Goal: Task Accomplishment & Management: Use online tool/utility

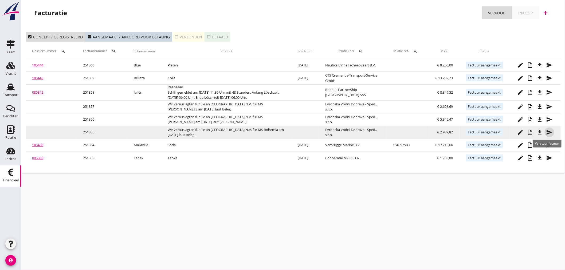
click at [548, 132] on icon "send" at bounding box center [550, 132] width 6 height 6
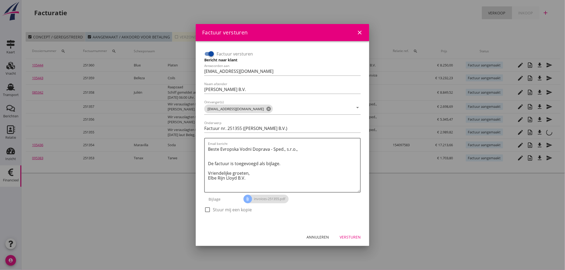
click at [210, 57] on div at bounding box center [211, 53] width 9 height 9
checkbox input "false"
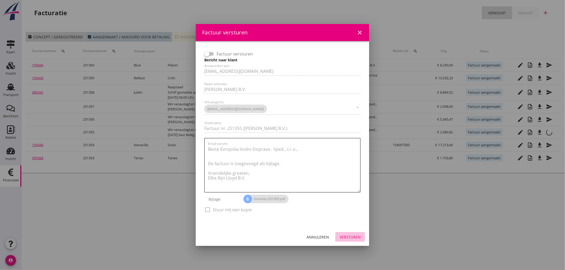
drag, startPoint x: 355, startPoint y: 237, endPoint x: 471, endPoint y: 180, distance: 129.3
click at [355, 236] on div "Versturen" at bounding box center [350, 238] width 21 height 6
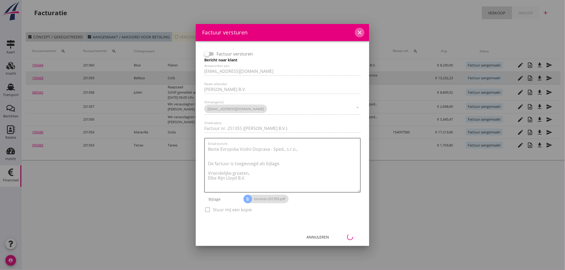
drag, startPoint x: 359, startPoint y: 30, endPoint x: 459, endPoint y: 78, distance: 110.7
click at [359, 31] on icon "close" at bounding box center [360, 32] width 6 height 6
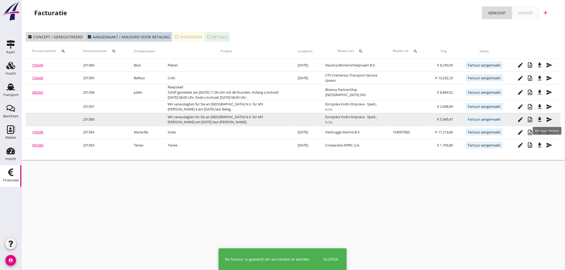
click at [547, 118] on icon "send" at bounding box center [550, 119] width 6 height 6
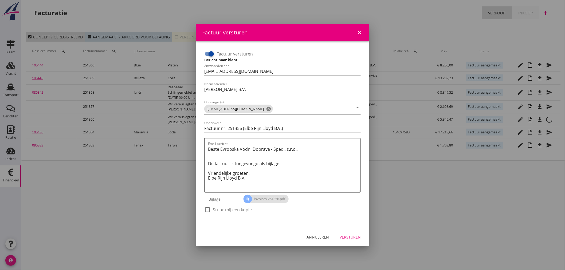
click at [212, 55] on div at bounding box center [211, 53] width 9 height 9
checkbox input "false"
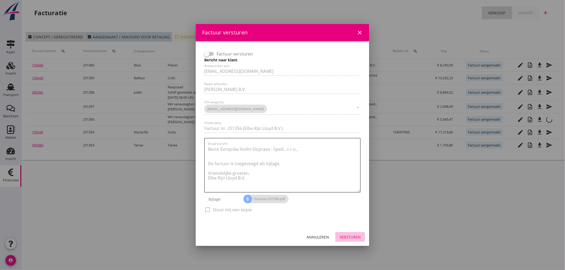
click at [347, 238] on div "Versturen" at bounding box center [350, 238] width 21 height 6
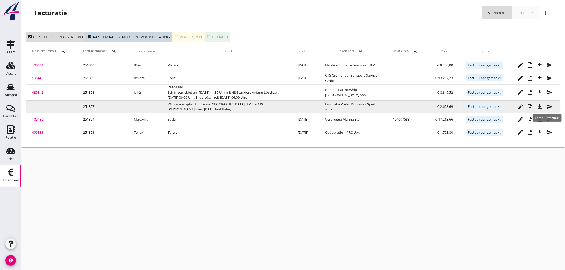
click at [552, 105] on icon "send" at bounding box center [550, 107] width 6 height 6
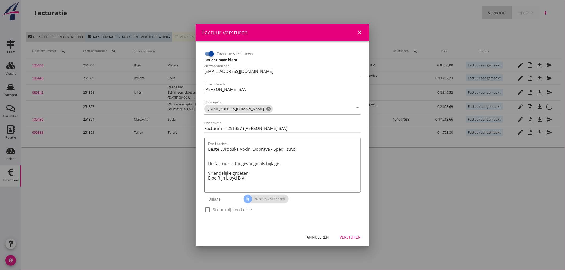
drag, startPoint x: 213, startPoint y: 52, endPoint x: 212, endPoint y: 57, distance: 4.8
click at [212, 52] on div at bounding box center [211, 53] width 9 height 9
checkbox input "false"
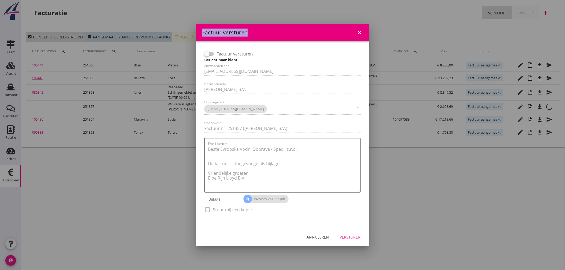
drag, startPoint x: 278, startPoint y: 29, endPoint x: 375, endPoint y: 40, distance: 98.2
click at [375, 40] on div "Factuur versturen close Factuur versturen Bericht naar klant Antwoorden aan boe…" at bounding box center [282, 135] width 565 height 270
click at [325, 237] on div "Annuleren" at bounding box center [318, 238] width 22 height 6
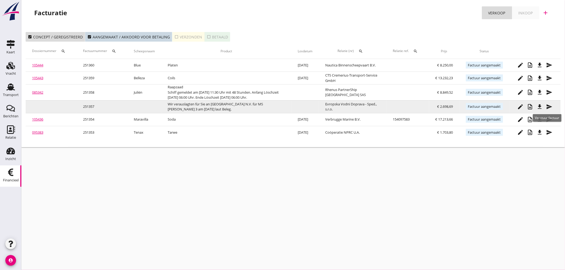
click at [551, 105] on icon "send" at bounding box center [550, 107] width 6 height 6
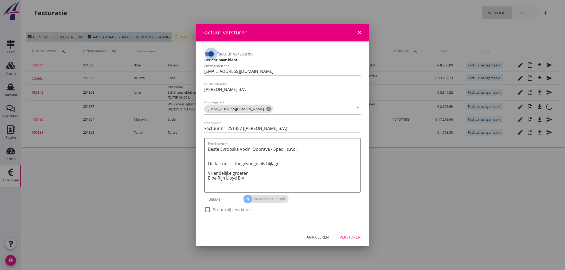
drag, startPoint x: 214, startPoint y: 55, endPoint x: 215, endPoint y: 58, distance: 3.5
click at [213, 55] on div at bounding box center [211, 53] width 9 height 9
checkbox input "false"
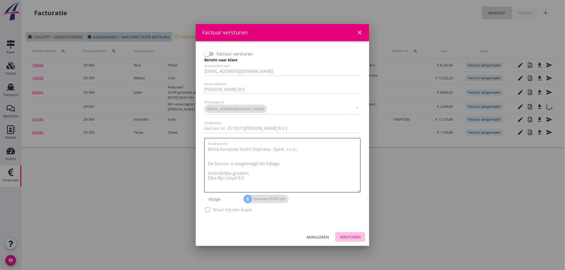
click at [356, 239] on div "Versturen" at bounding box center [350, 238] width 21 height 6
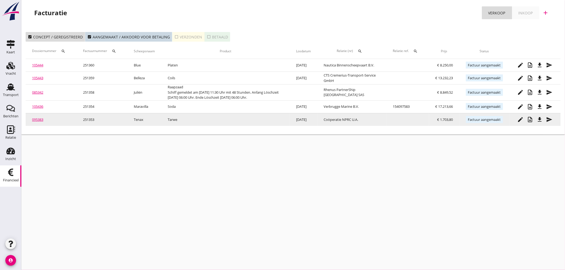
click at [547, 119] on icon "send" at bounding box center [550, 119] width 6 height 6
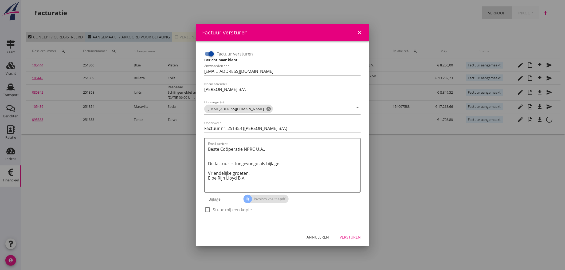
click at [209, 209] on div at bounding box center [207, 209] width 9 height 9
checkbox input "true"
click at [353, 236] on div "Versturen" at bounding box center [350, 238] width 21 height 6
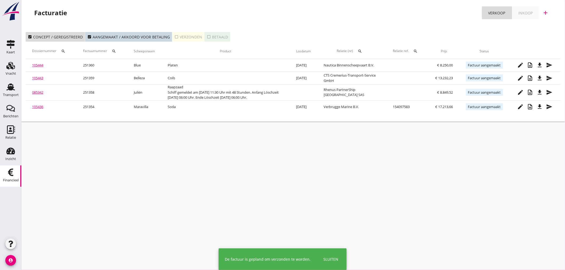
click at [344, 240] on div "cancel You are impersonating another user. Facturatie Verkoop Inkoop add check_…" at bounding box center [293, 135] width 544 height 270
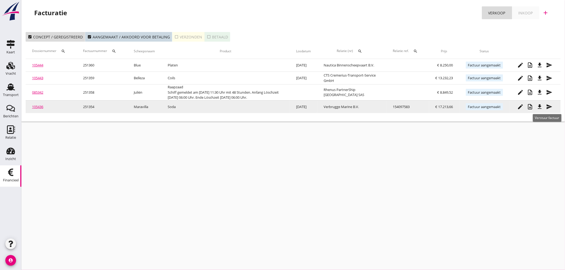
click at [548, 107] on icon "send" at bounding box center [550, 107] width 6 height 6
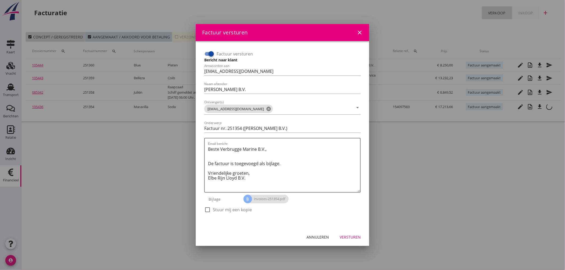
click at [207, 210] on div at bounding box center [207, 209] width 9 height 9
checkbox input "true"
click at [352, 238] on div "Versturen" at bounding box center [350, 238] width 21 height 6
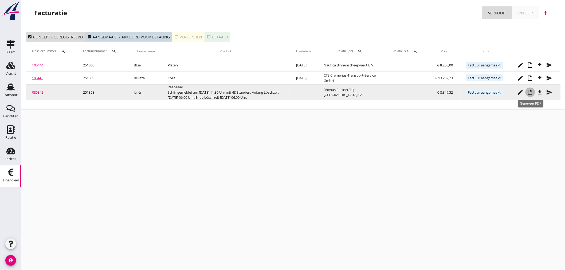
click at [529, 94] on icon "note_add" at bounding box center [530, 92] width 6 height 6
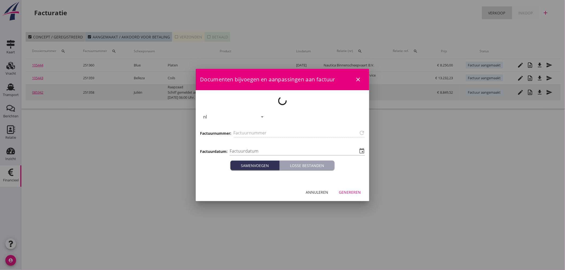
type input "251358"
type input "[DATE]"
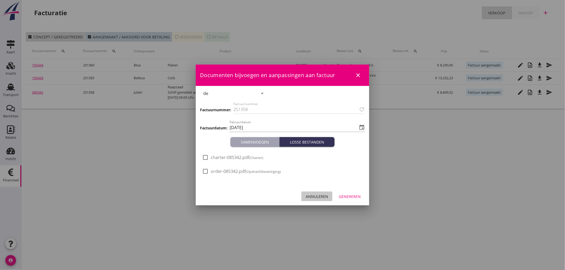
click at [314, 197] on div "Annuleren" at bounding box center [317, 197] width 22 height 6
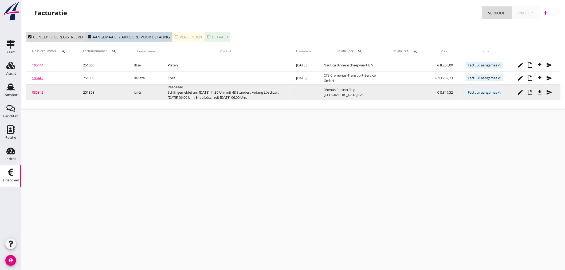
click at [37, 92] on link "085342" at bounding box center [37, 92] width 11 height 5
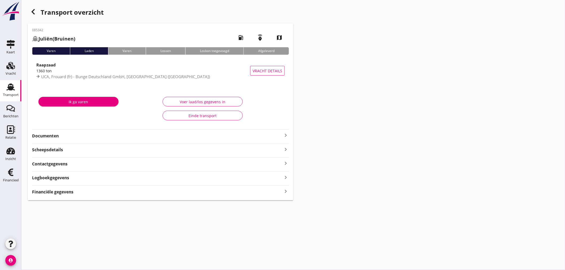
click at [287, 134] on icon "keyboard_arrow_right" at bounding box center [286, 135] width 6 height 6
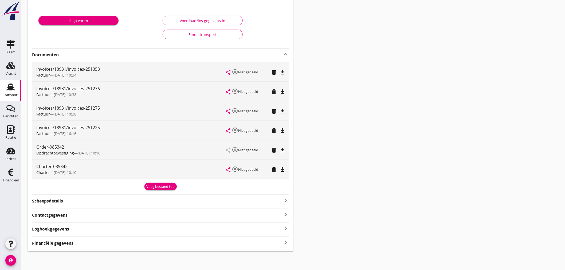
scroll to position [82, 0]
drag, startPoint x: 173, startPoint y: 187, endPoint x: 105, endPoint y: 187, distance: 67.6
click at [172, 187] on div "Voeg bestand toe" at bounding box center [161, 186] width 28 height 5
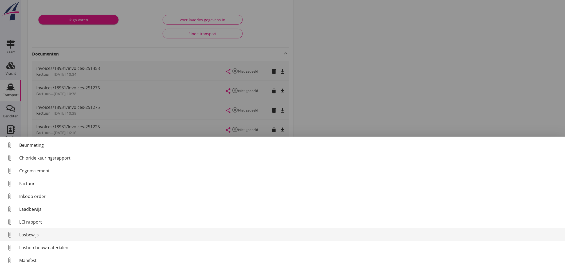
click at [39, 235] on div "Losbewijs" at bounding box center [290, 235] width 542 height 6
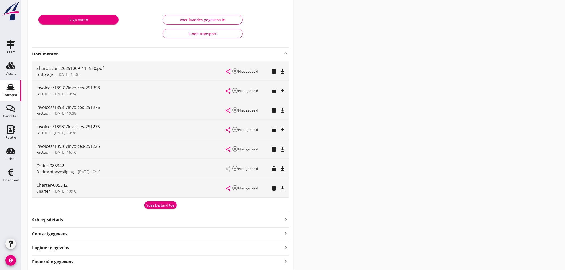
click at [11, 175] on icon "Financieel" at bounding box center [10, 172] width 9 height 9
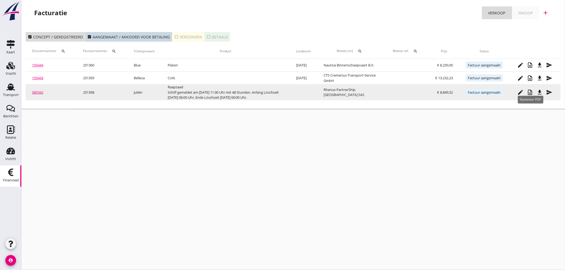
click at [532, 95] on icon "note_add" at bounding box center [530, 92] width 6 height 6
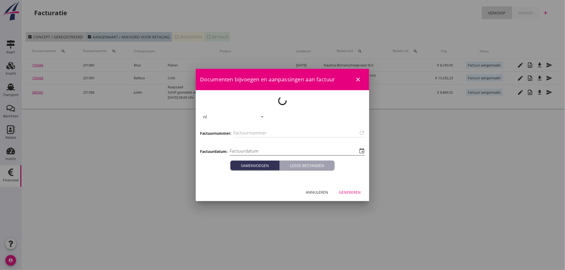
type input "251358"
type input "[DATE]"
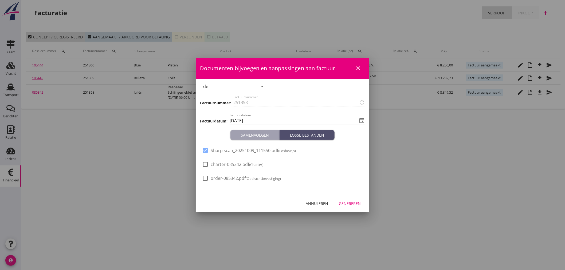
click at [316, 135] on div "Losse bestanden" at bounding box center [307, 136] width 51 height 6
click at [351, 203] on div "Genereren" at bounding box center [350, 204] width 22 height 6
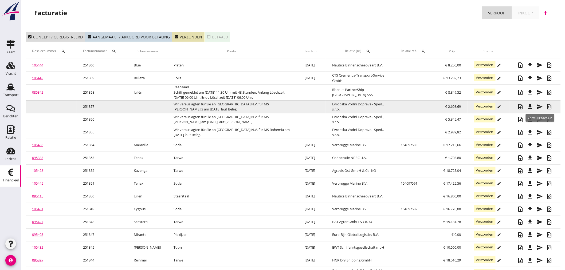
click at [540, 107] on icon "send" at bounding box center [540, 107] width 6 height 6
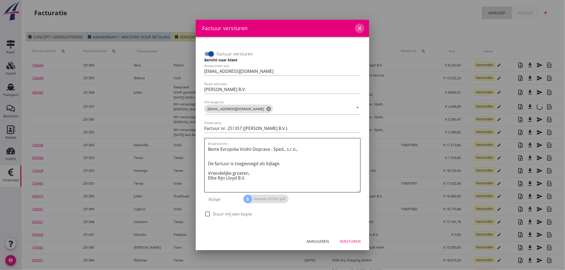
click at [362, 29] on icon "close" at bounding box center [360, 28] width 6 height 6
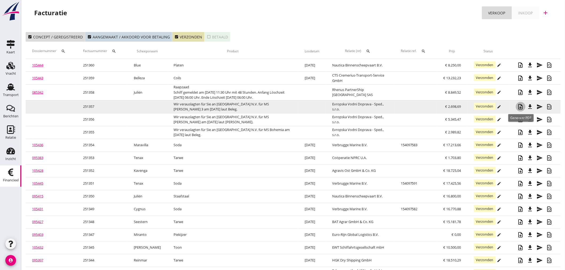
click at [524, 106] on icon "note_add" at bounding box center [521, 107] width 6 height 6
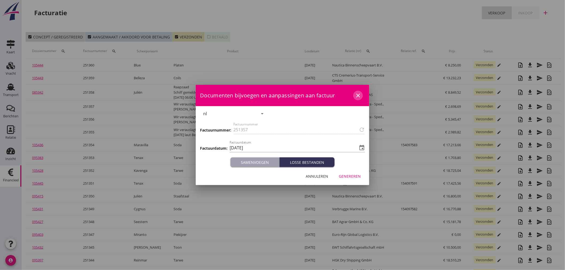
click at [361, 96] on icon "close" at bounding box center [358, 95] width 6 height 6
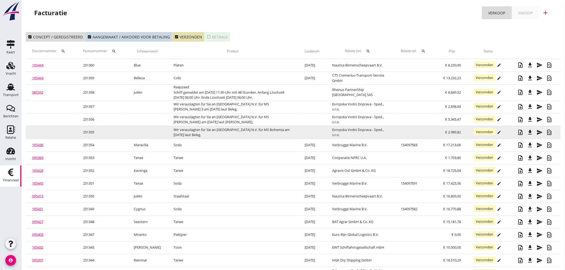
click at [192, 132] on td "Wir verauslagten für Sie an [GEOGRAPHIC_DATA] N.V. für MS Bohemia am [DATE] lau…" at bounding box center [232, 132] width 131 height 13
click at [192, 131] on div "21% (Hoog BTW tarief) 9% (Laag BTW tarief) 0% (BTW vrij) 0% (BTW verlegd) Vrach…" at bounding box center [282, 163] width 565 height 327
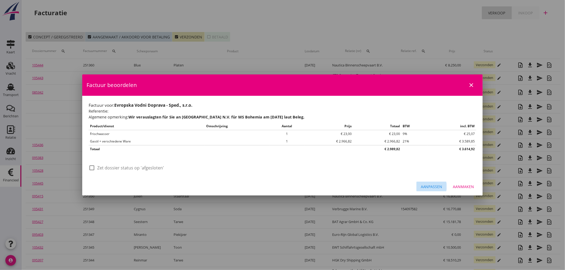
click at [430, 188] on div "Aanpassen" at bounding box center [432, 187] width 22 height 6
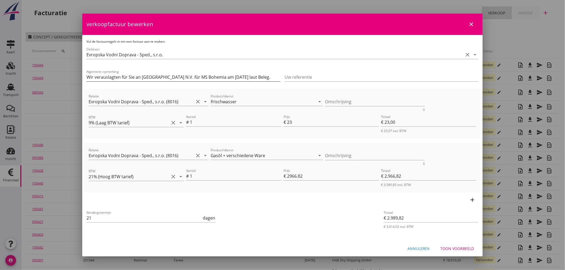
click at [177, 77] on input "Wir verauslagten für Sie an [GEOGRAPHIC_DATA] N.V. für MS Bohemia am [DATE] lau…" at bounding box center [184, 77] width 194 height 9
type input "Wir verauslagten für Sie sn Fa. OK|Slurink in [GEOGRAPHIC_DATA] für MS Bohemia …"
click at [458, 250] on div "Toon voorbeeld" at bounding box center [458, 249] width 34 height 6
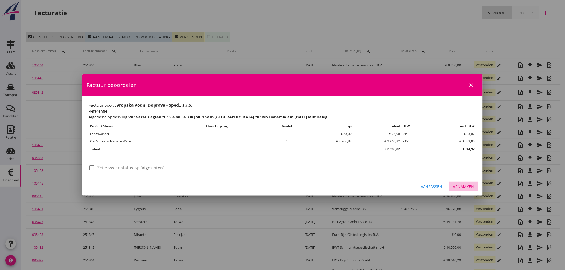
click at [464, 190] on button "Aanmaken" at bounding box center [464, 187] width 30 height 10
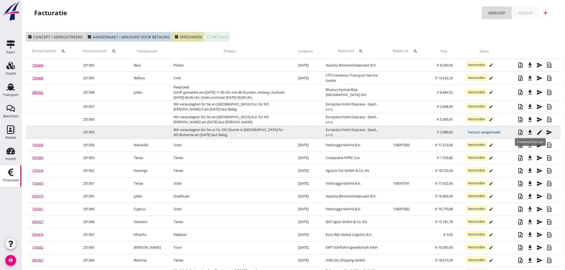
click at [529, 132] on icon "file_download" at bounding box center [530, 132] width 6 height 6
click at [231, 129] on td "Wir verauslagten für Sie sn Fa. OK|Slurink in [GEOGRAPHIC_DATA] für MS Bohemia …" at bounding box center [229, 132] width 125 height 13
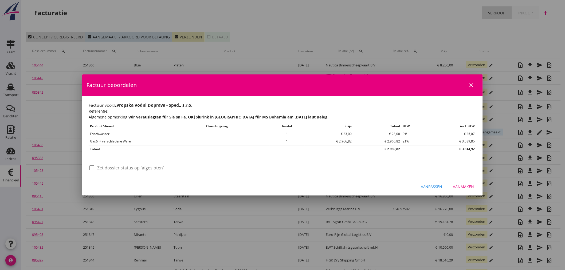
click at [182, 116] on strong "Wir verauslagten für Sie sn Fa. OK|Slurink in [GEOGRAPHIC_DATA] für MS Bohemia …" at bounding box center [229, 117] width 200 height 5
click at [437, 187] on div "Aanpassen" at bounding box center [432, 187] width 22 height 6
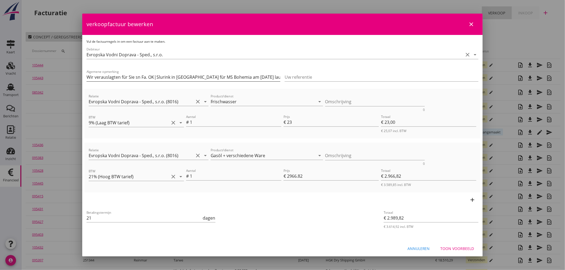
click at [140, 77] on input "Wir verauslagten für Sie sn Fa. OK|Slurink in [GEOGRAPHIC_DATA] für MS Bohemia …" at bounding box center [184, 77] width 194 height 9
type input "Wir verauslagten für Sie an Fa. OK|Slurink in [GEOGRAPHIC_DATA] für MS Bohemia …"
click at [466, 249] on div "Toon voorbeeld" at bounding box center [458, 249] width 34 height 6
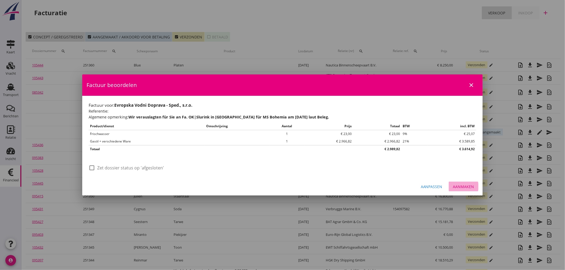
drag, startPoint x: 464, startPoint y: 186, endPoint x: 465, endPoint y: 189, distance: 3.0
click at [465, 186] on div "Aanmaken" at bounding box center [463, 187] width 21 height 6
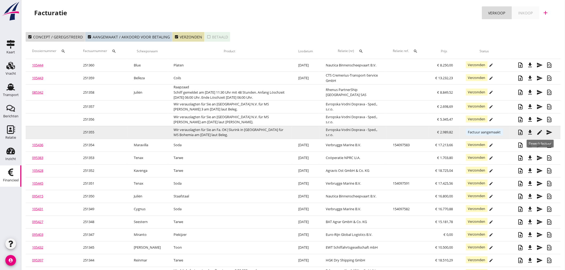
click at [540, 132] on icon "edit" at bounding box center [540, 132] width 6 height 6
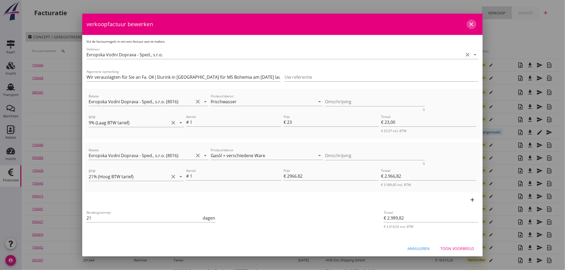
click at [469, 23] on icon "close" at bounding box center [472, 24] width 6 height 6
